Goal: Book appointment/travel/reservation

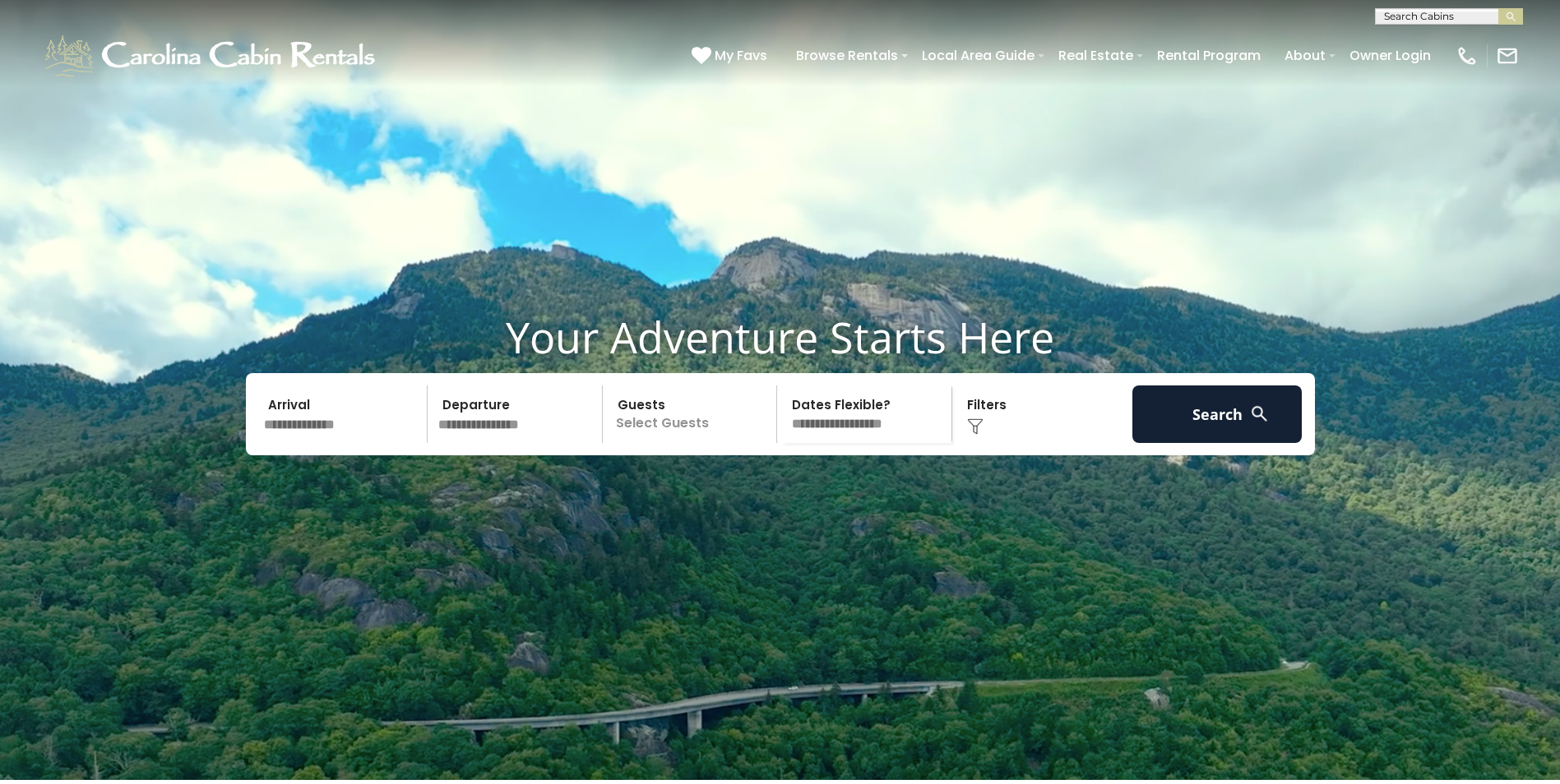
click at [316, 443] on input "text" at bounding box center [343, 415] width 170 height 58
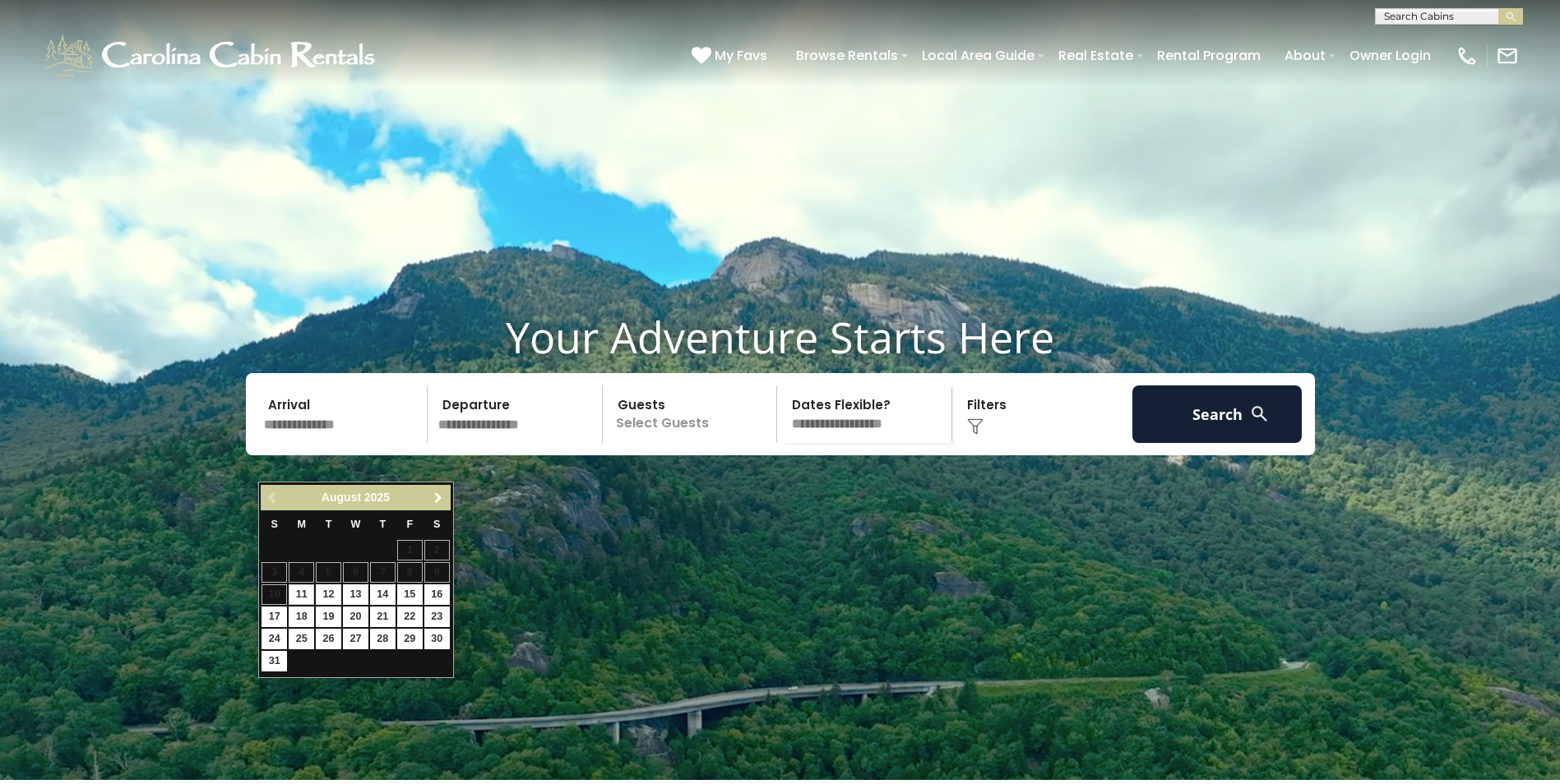
click at [439, 501] on span "Next" at bounding box center [439, 499] width 13 height 13
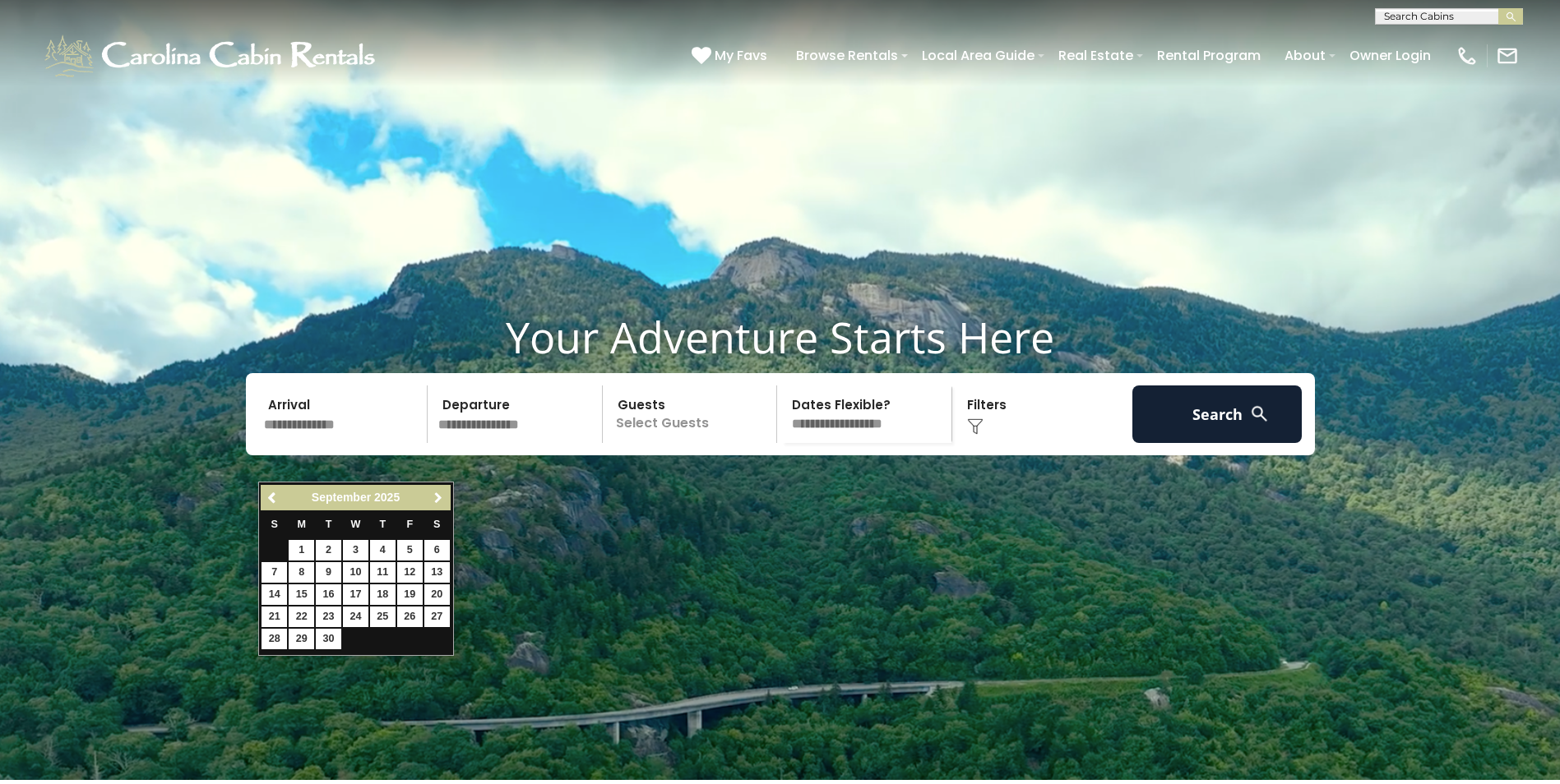
click at [439, 501] on span "Next" at bounding box center [439, 499] width 13 height 13
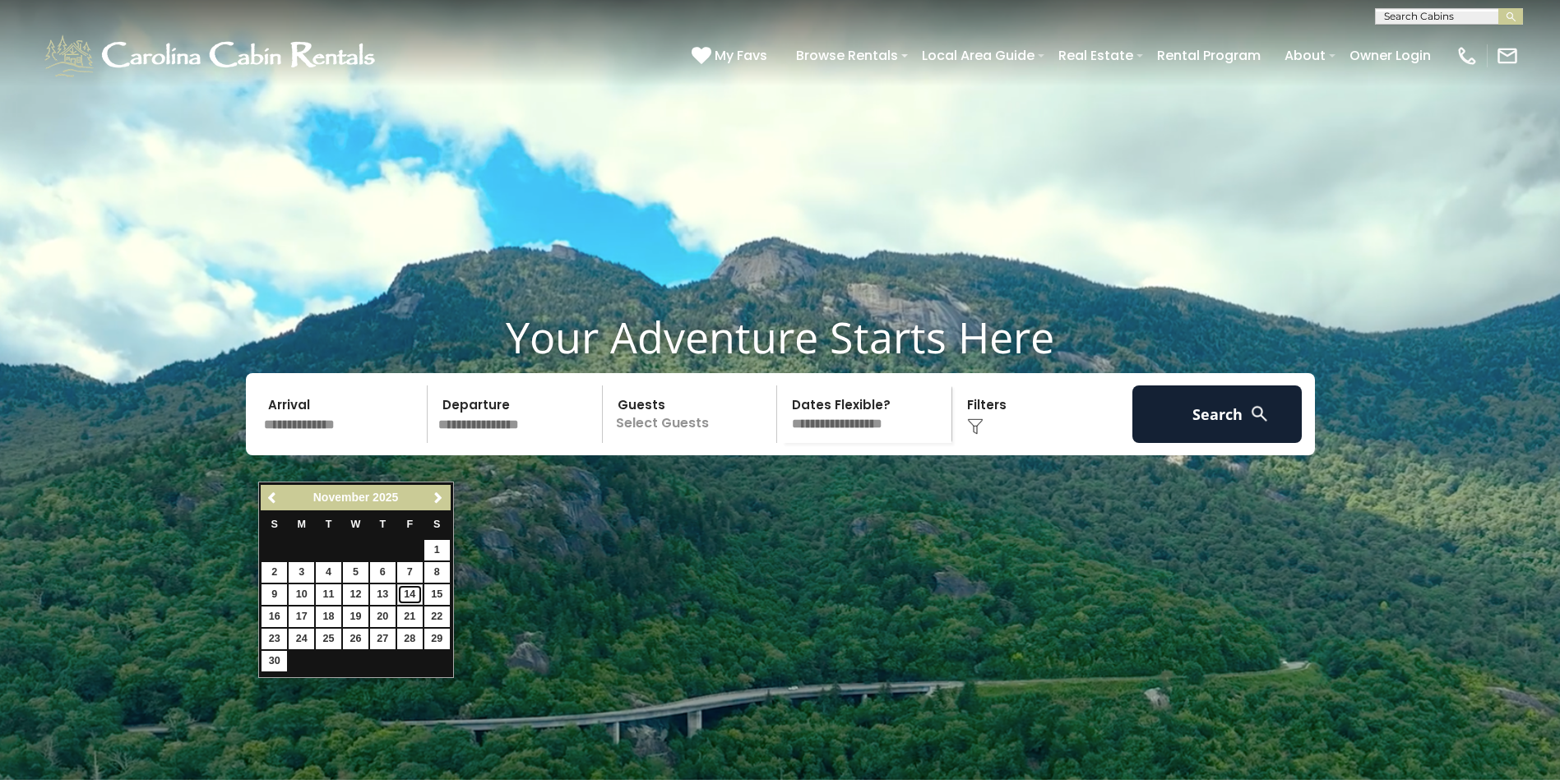
click at [406, 597] on link "14" at bounding box center [410, 594] width 26 height 21
type input "********"
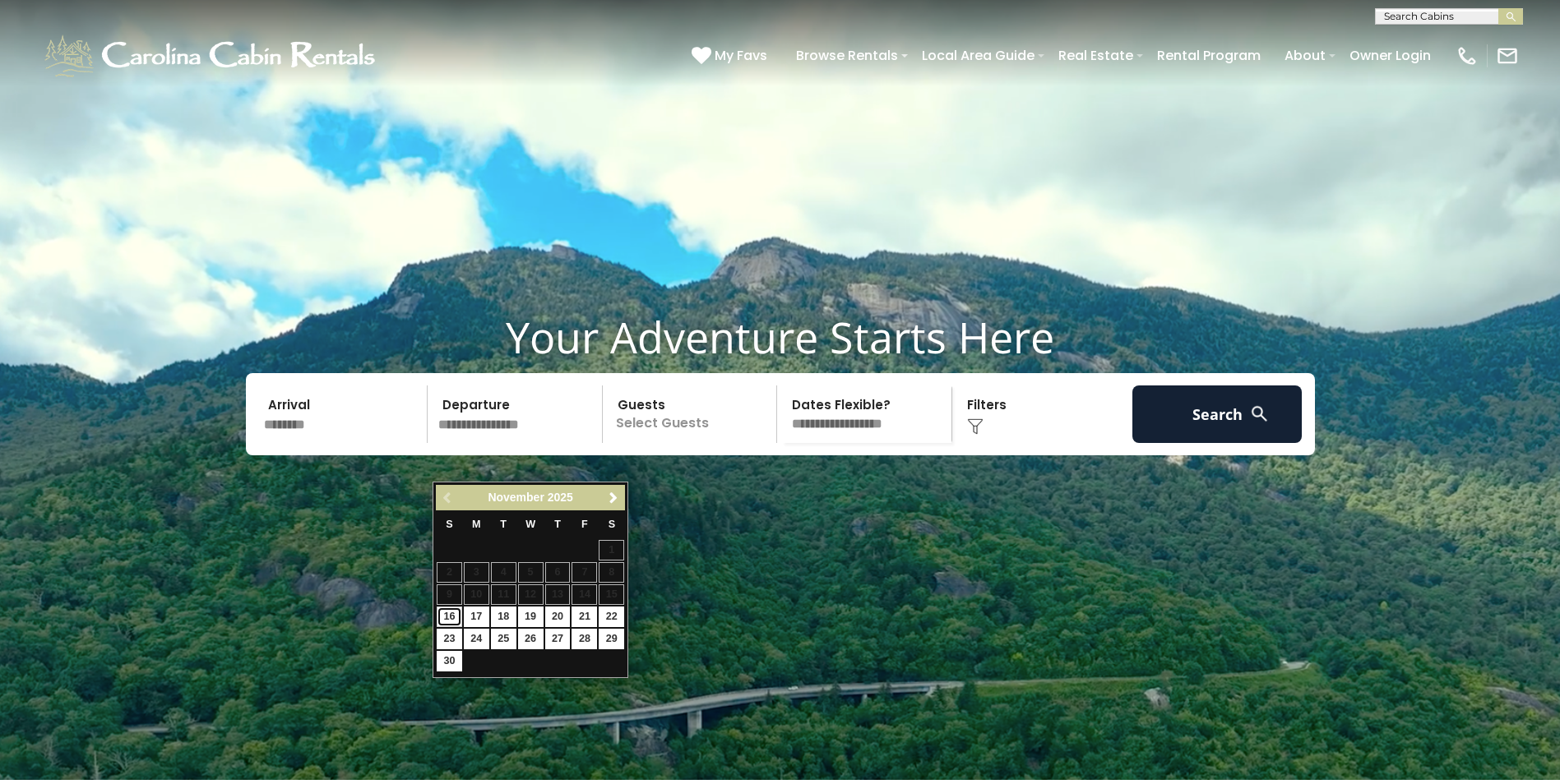
click at [453, 615] on link "16" at bounding box center [449, 616] width 26 height 21
type input "********"
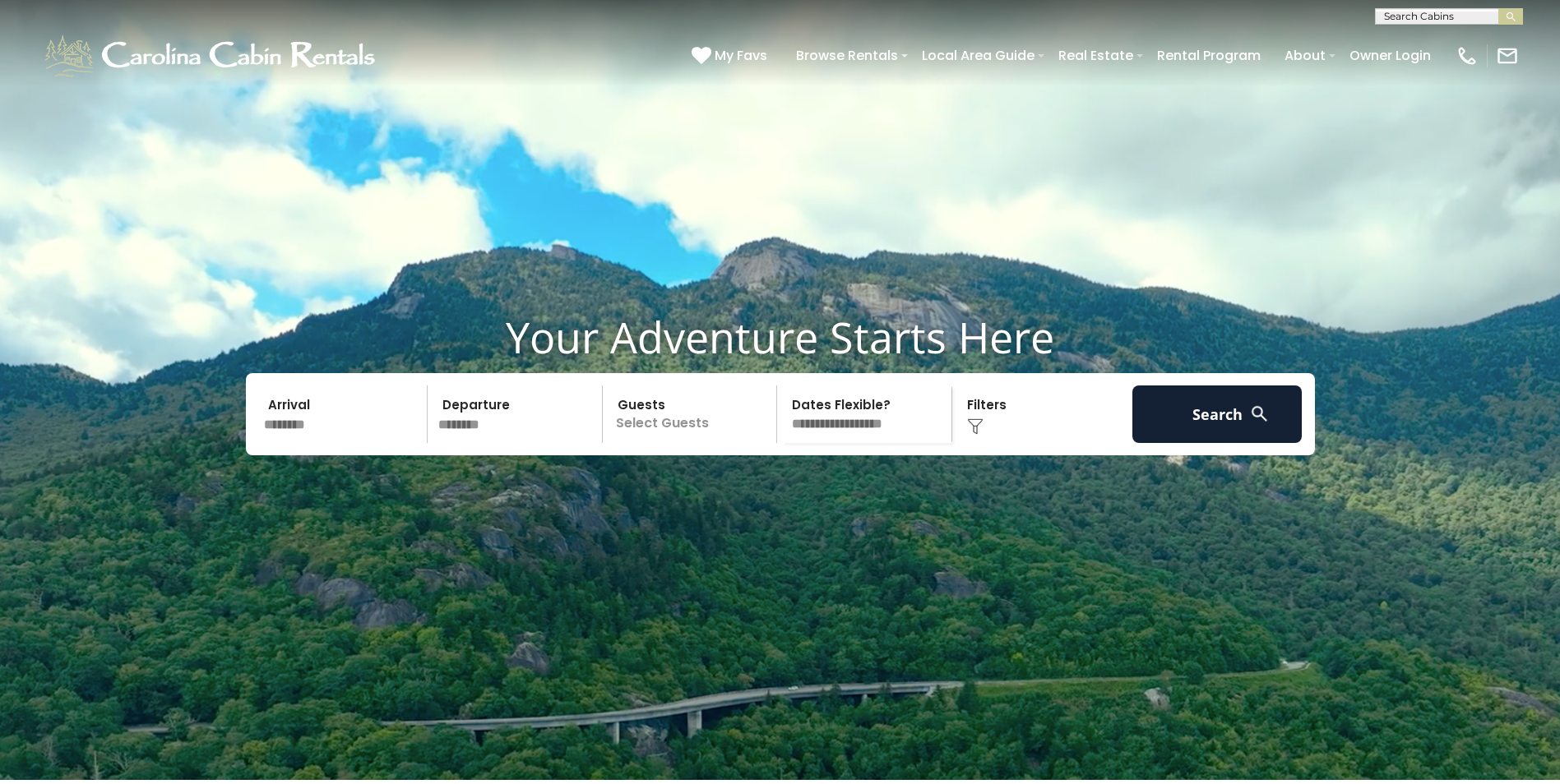
click at [669, 443] on p "Select Guests" at bounding box center [692, 415] width 169 height 58
click at [766, 492] on div "+" at bounding box center [771, 482] width 19 height 19
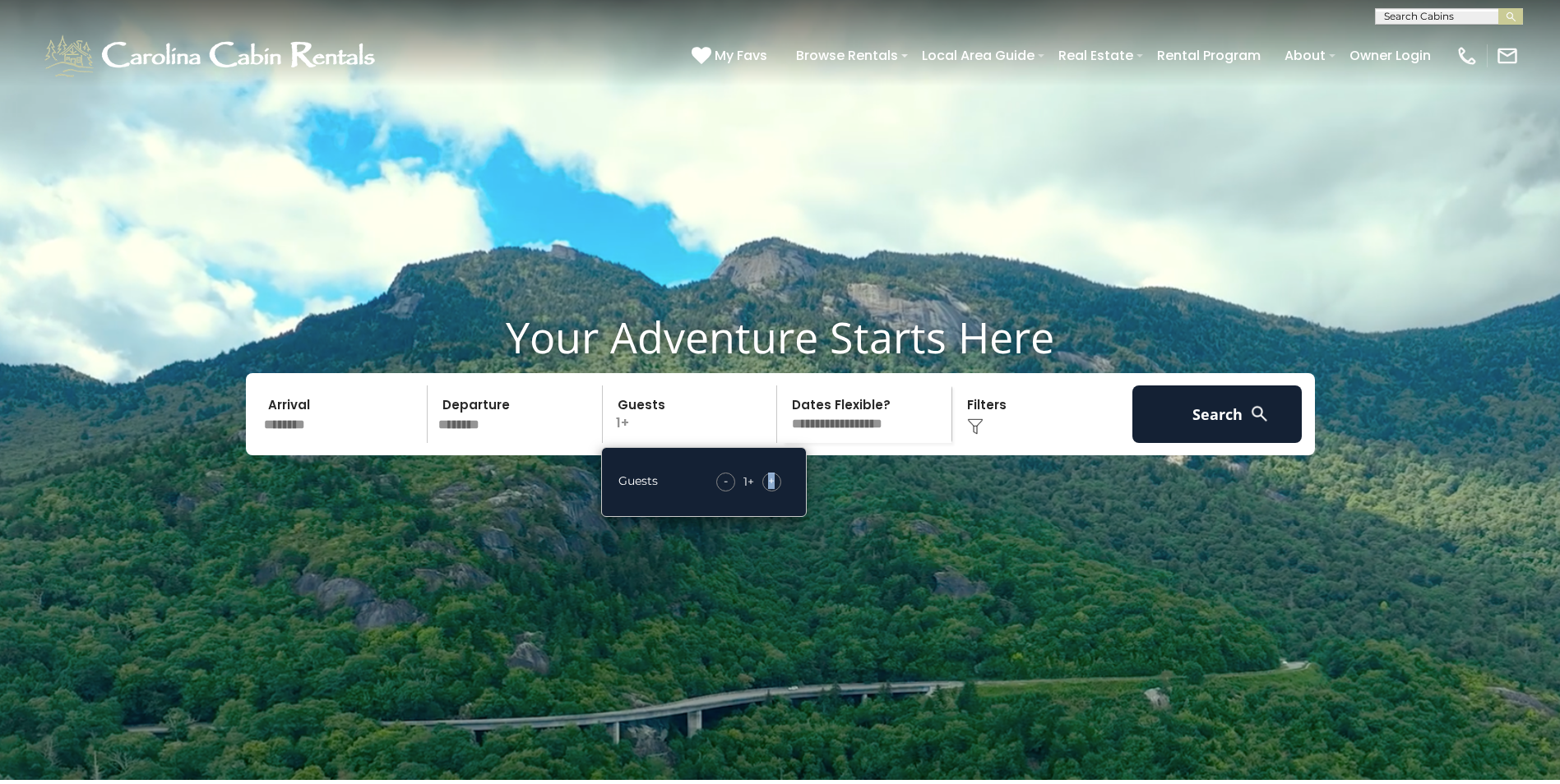
click at [766, 492] on div "+" at bounding box center [771, 482] width 19 height 19
click at [975, 435] on img at bounding box center [975, 427] width 16 height 16
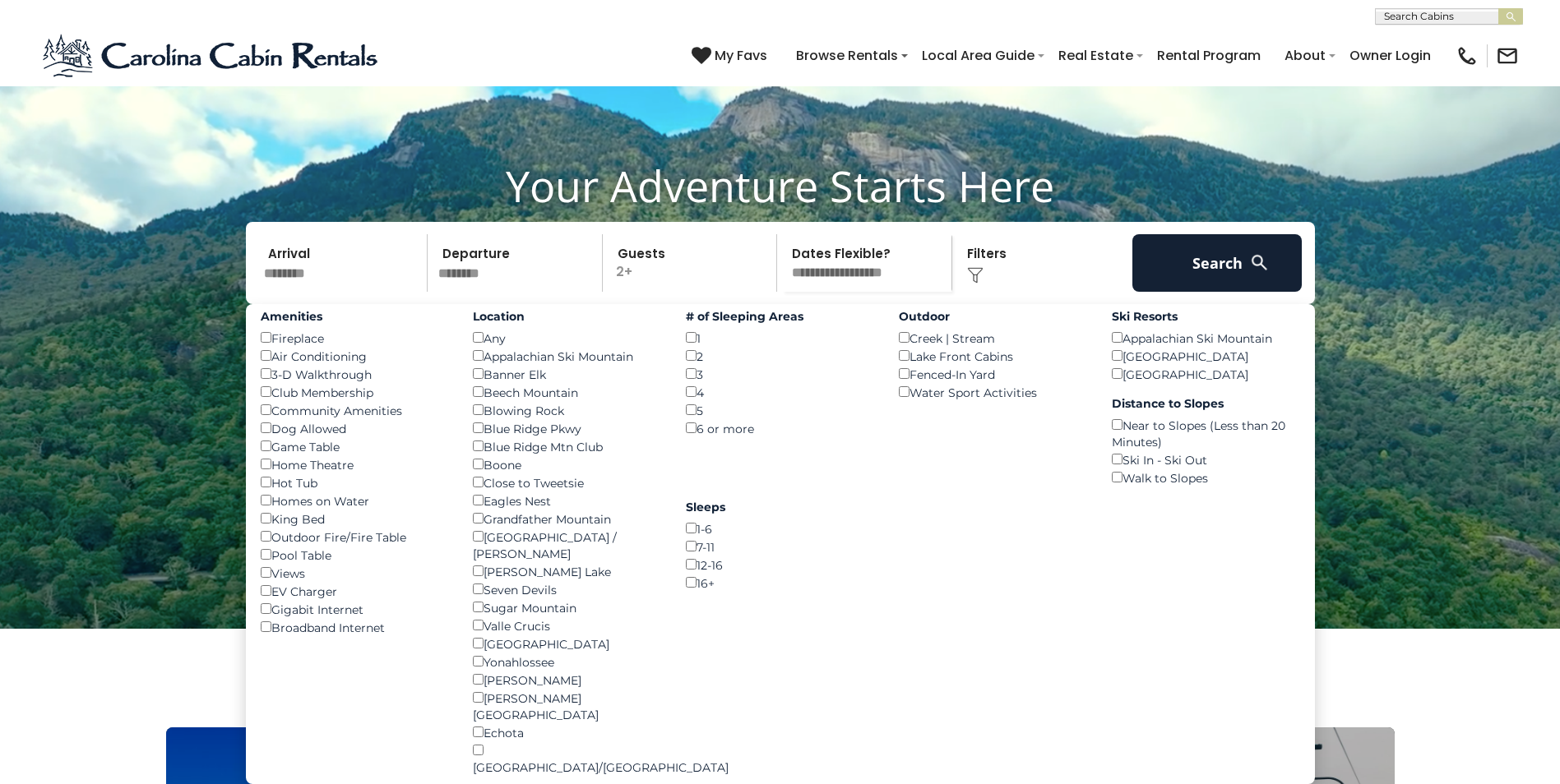
scroll to position [165, 0]
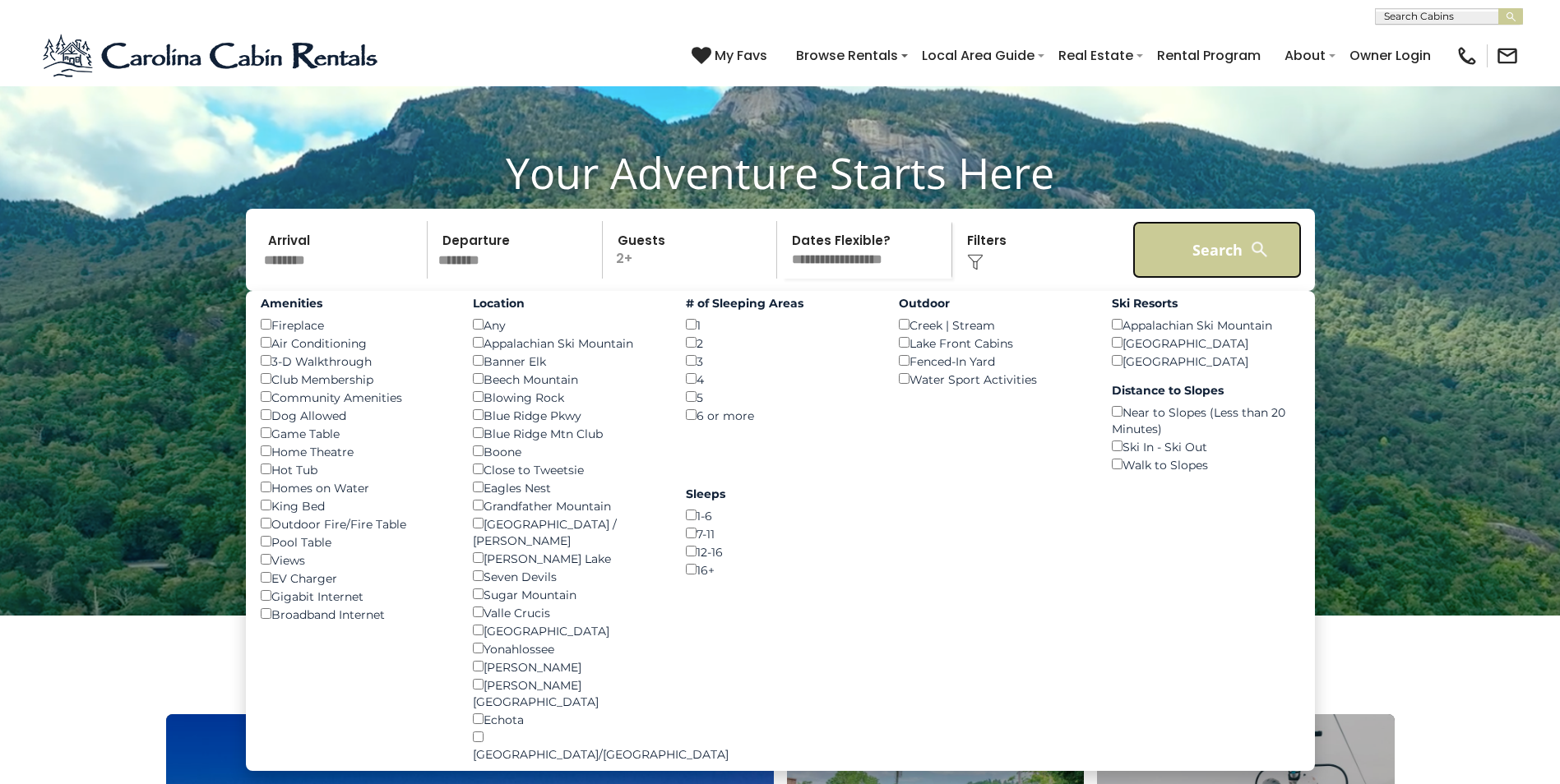
click at [1219, 279] on button "Search" at bounding box center [1217, 250] width 170 height 58
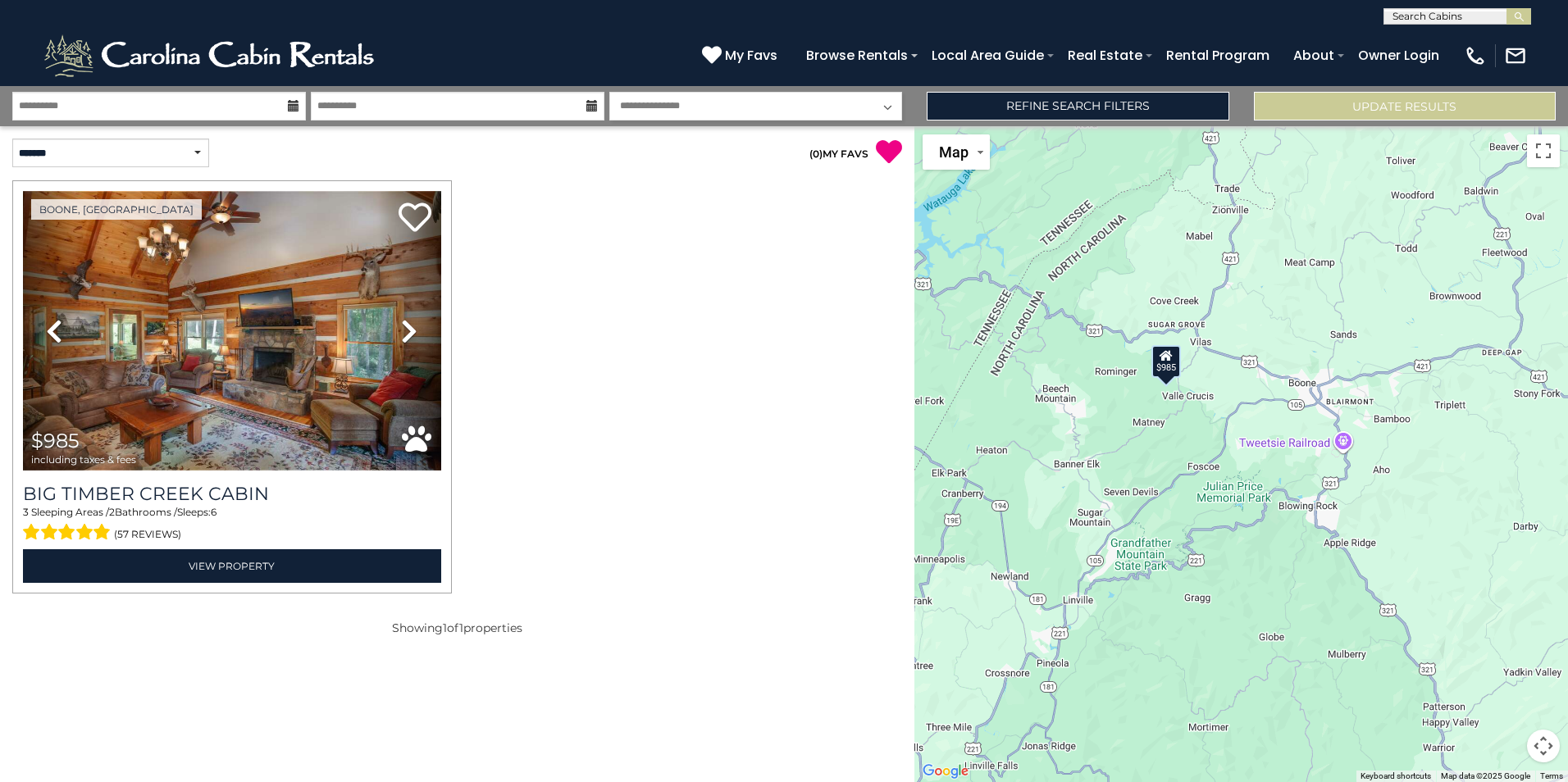
drag, startPoint x: 1339, startPoint y: 448, endPoint x: 1093, endPoint y: 437, distance: 246.2
click at [1088, 440] on div "$985" at bounding box center [1241, 454] width 653 height 656
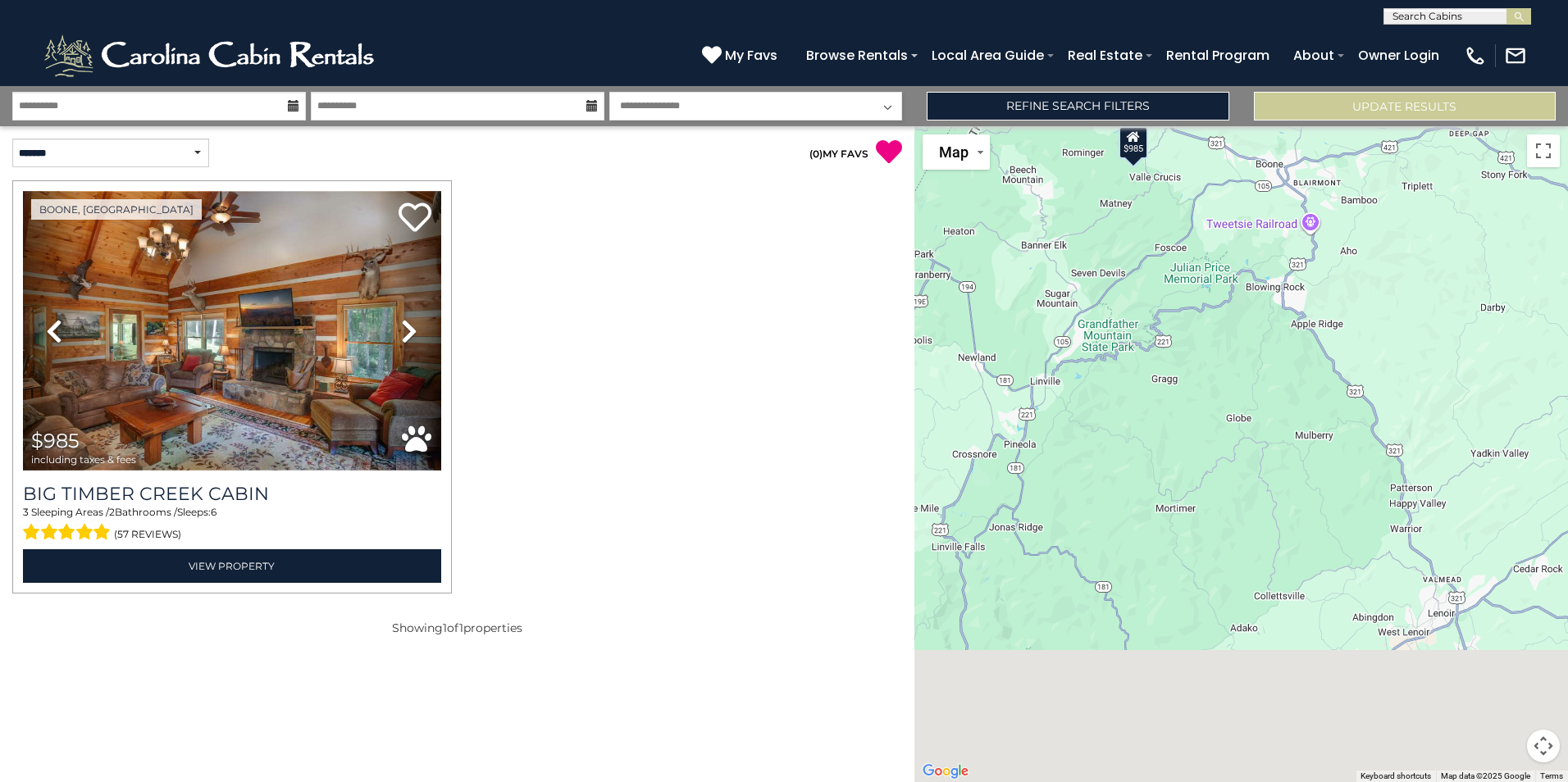
drag, startPoint x: 1189, startPoint y: 474, endPoint x: 1150, endPoint y: 254, distance: 223.4
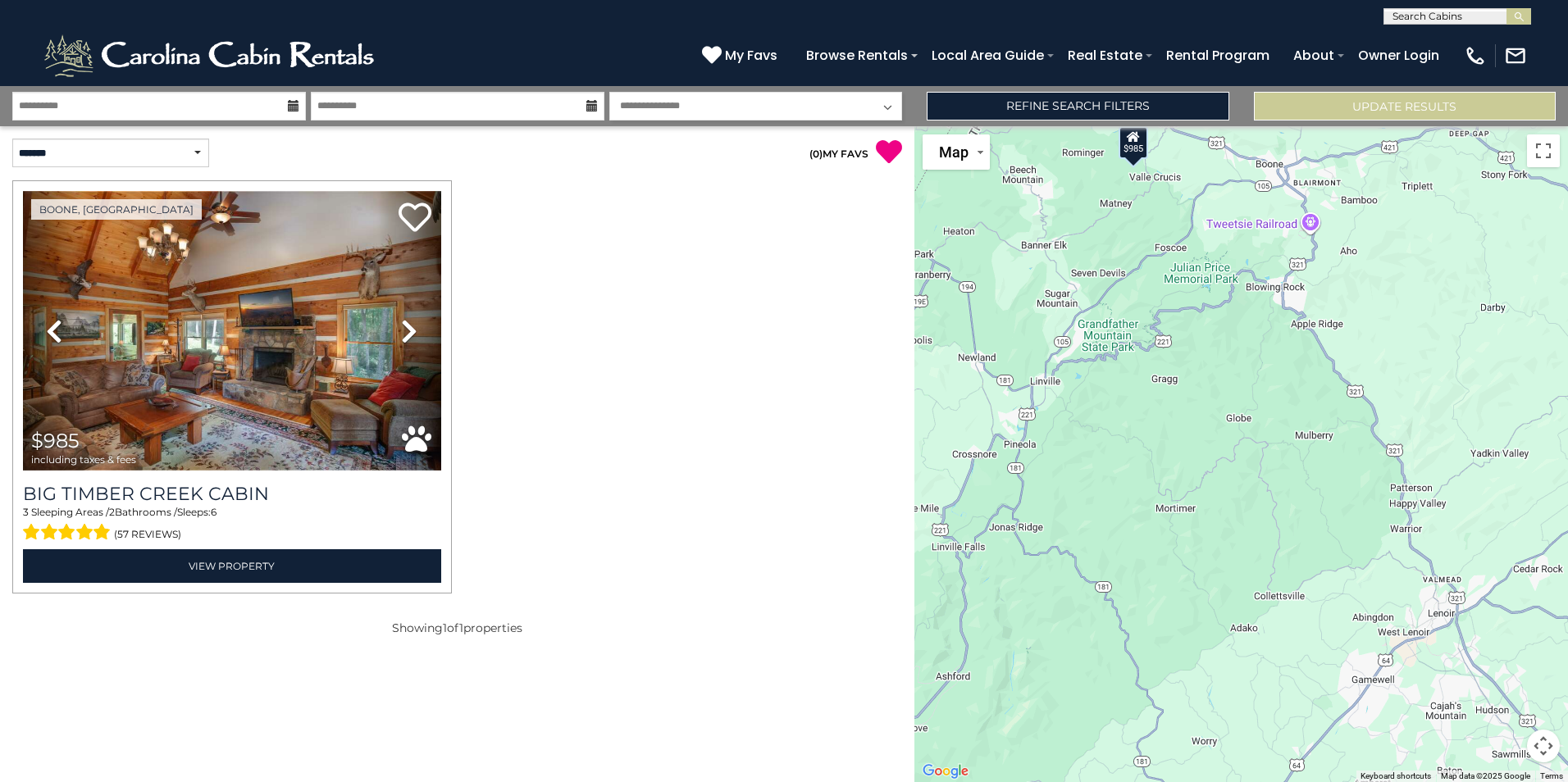
click at [1150, 254] on div "$985" at bounding box center [1241, 454] width 653 height 656
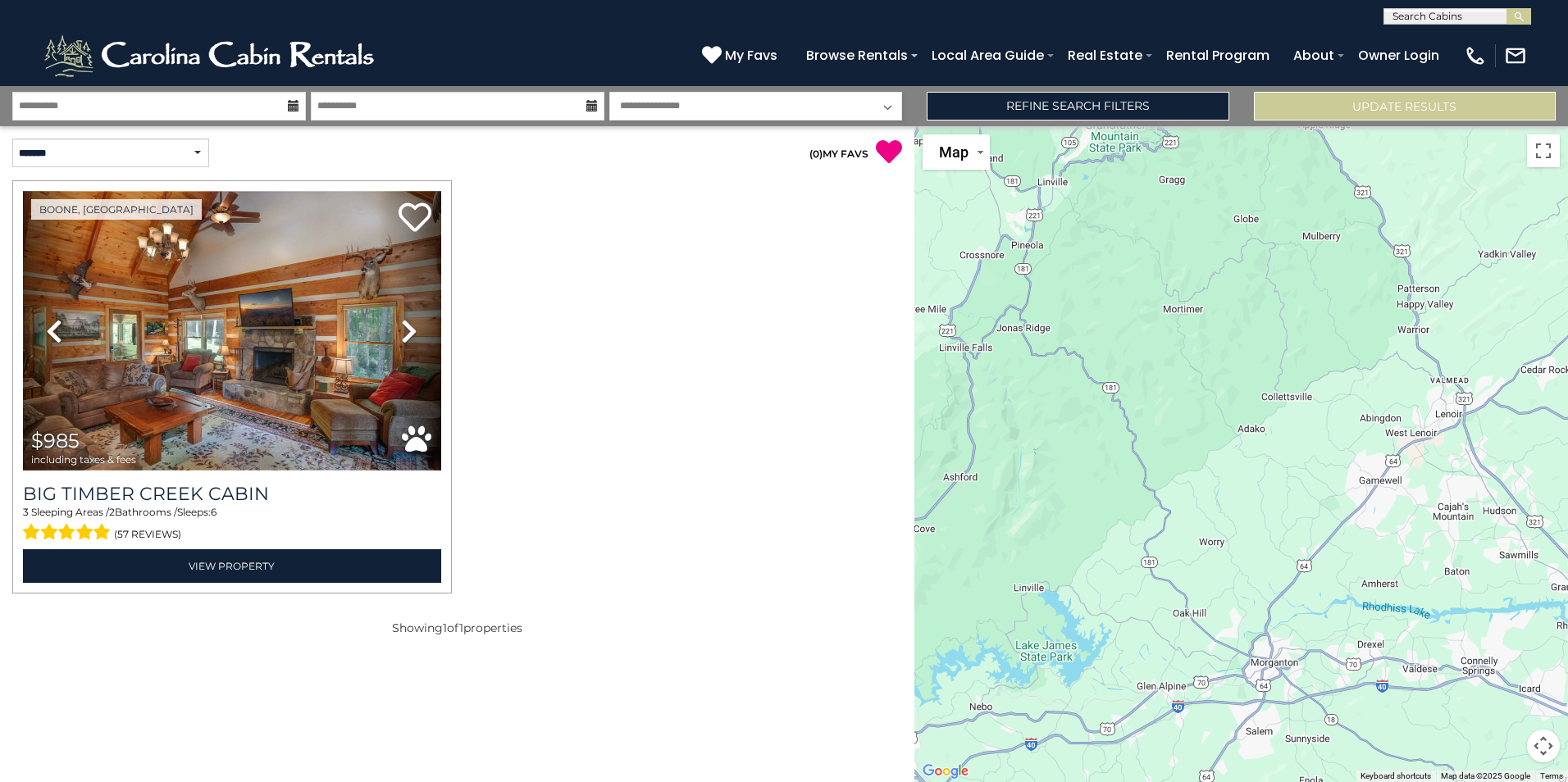
drag, startPoint x: 1184, startPoint y: 472, endPoint x: 1137, endPoint y: 362, distance: 119.6
click at [1137, 362] on div "$985" at bounding box center [1241, 454] width 653 height 656
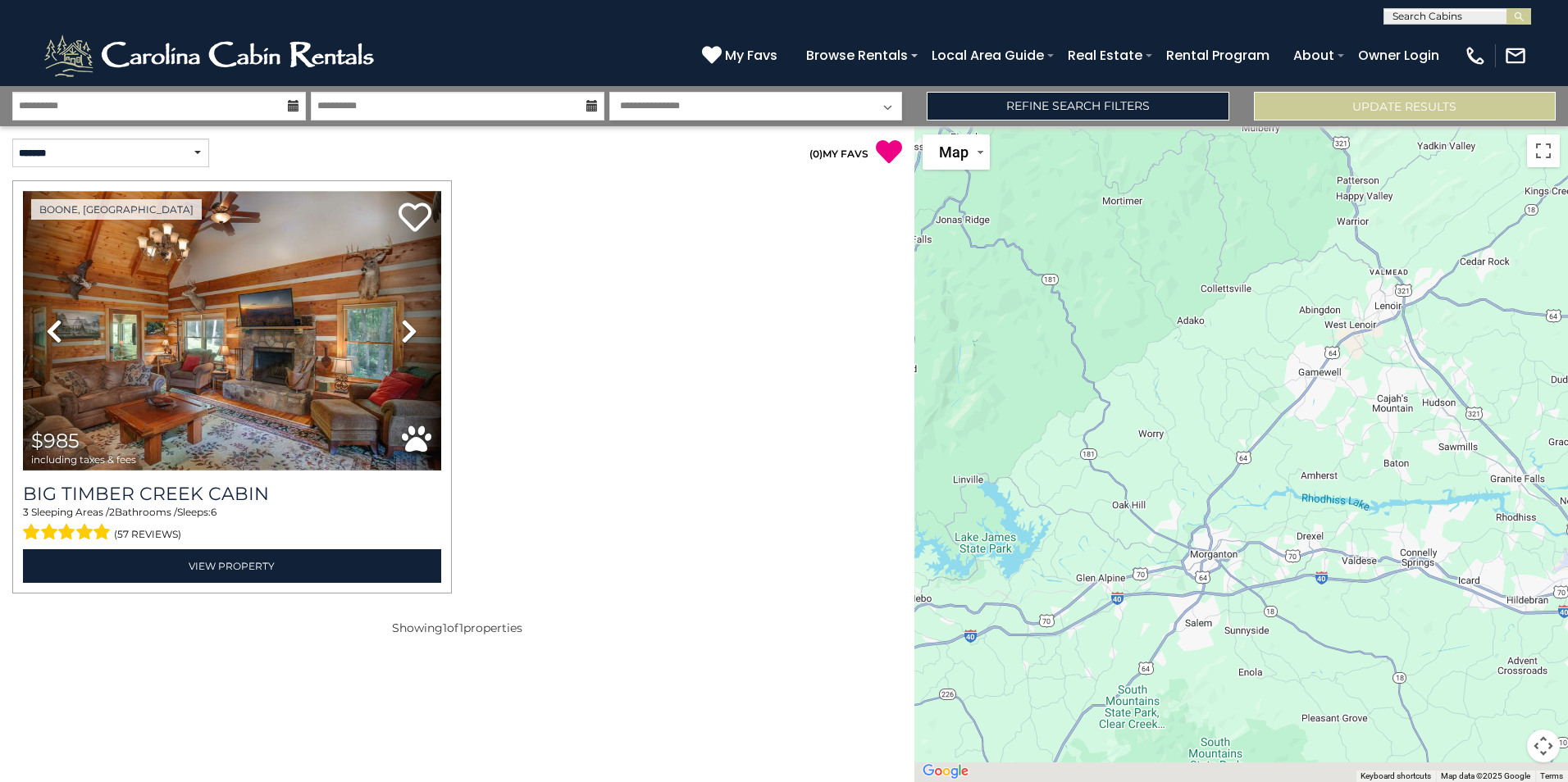
drag, startPoint x: 1200, startPoint y: 505, endPoint x: 1124, endPoint y: 300, distance: 218.6
click at [1124, 304] on div "$985" at bounding box center [1241, 454] width 653 height 656
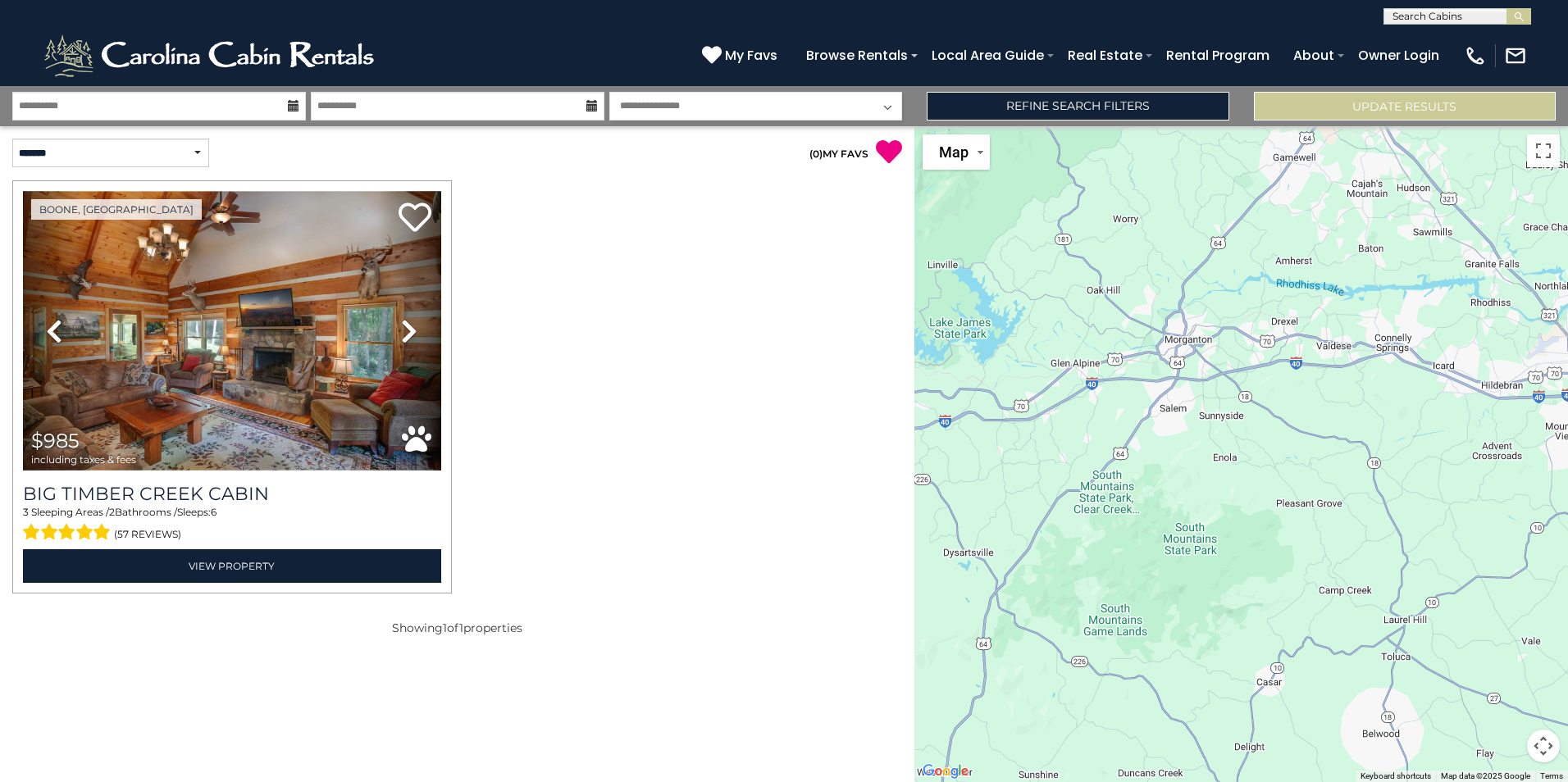
click at [1250, 609] on div "$985" at bounding box center [1241, 454] width 653 height 656
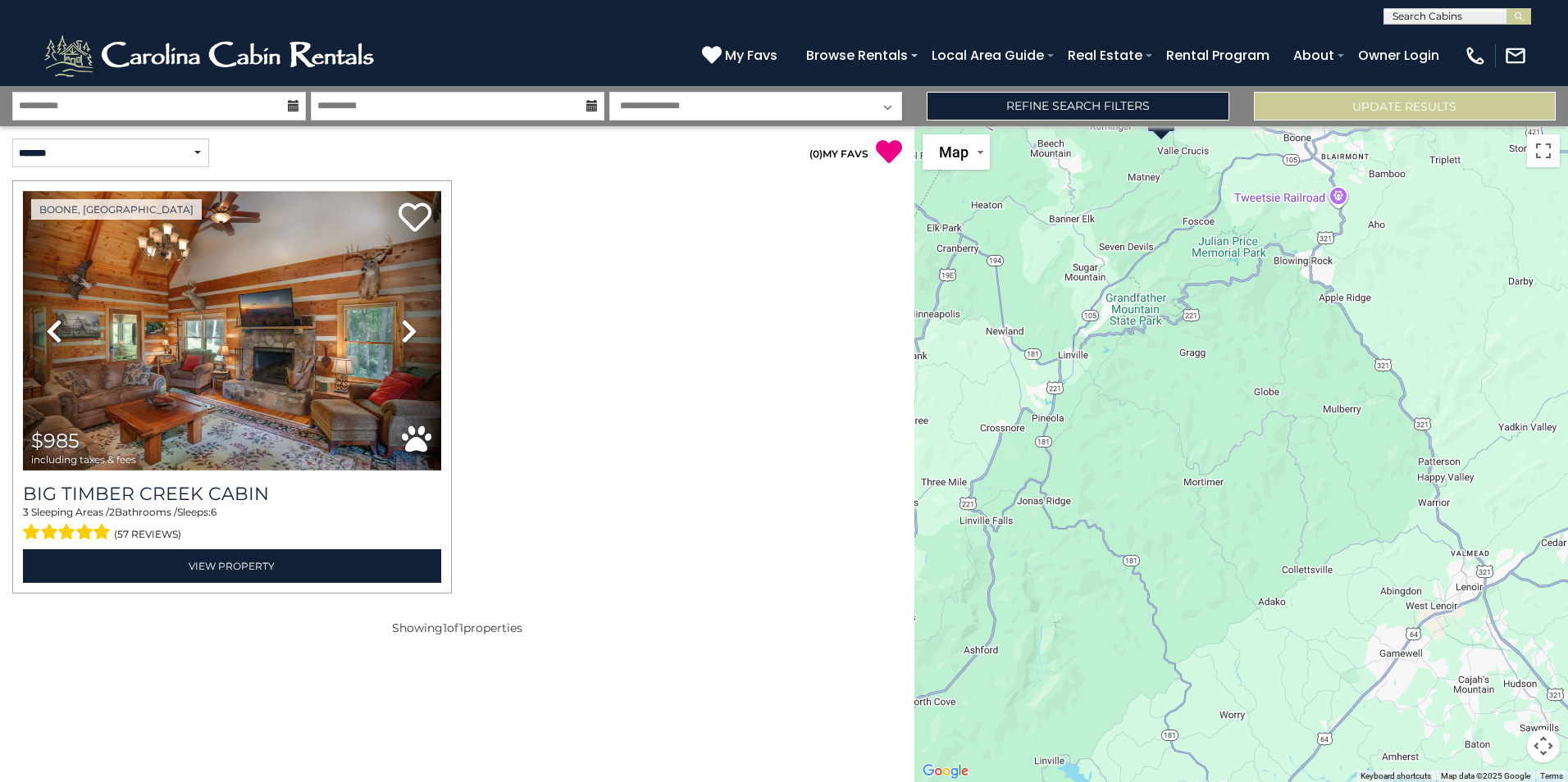
drag, startPoint x: 1249, startPoint y: 531, endPoint x: 1209, endPoint y: 691, distance: 164.9
click at [1209, 691] on div "$985" at bounding box center [1241, 454] width 653 height 656
